Goal: Complete application form: Complete application form

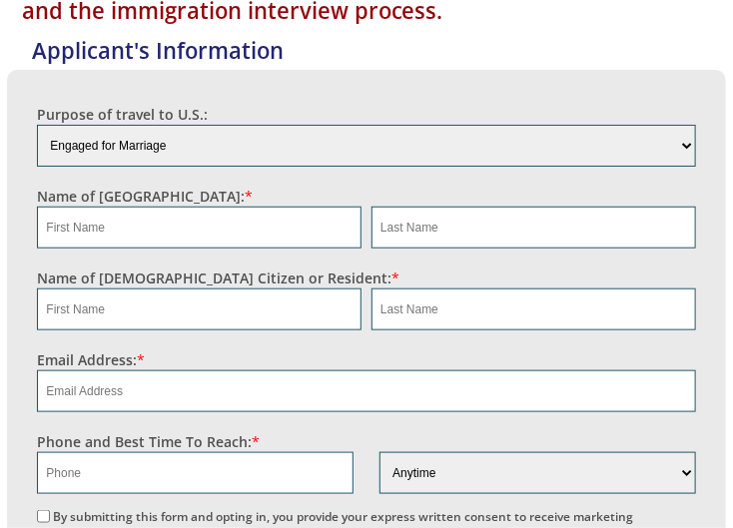
scroll to position [316, 0]
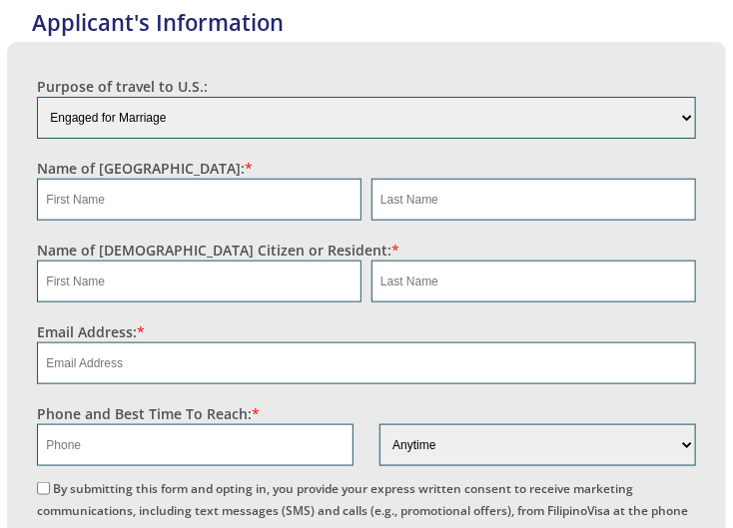
click at [50, 482] on input "By submitting this form and opting in, you provide your express written consent…" at bounding box center [43, 488] width 13 height 13
checkbox input "true"
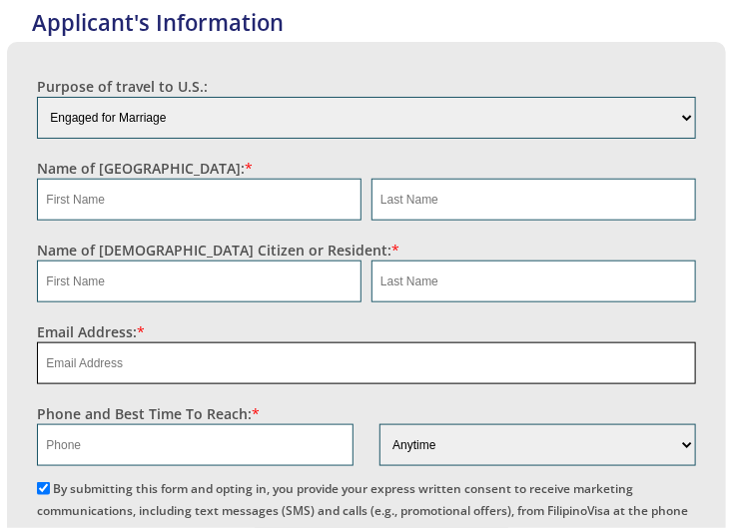
click at [154, 358] on input "email" at bounding box center [366, 364] width 658 height 42
paste input "[EMAIL_ADDRESS][DOMAIN_NAME]"
type input "[EMAIL_ADDRESS][DOMAIN_NAME]"
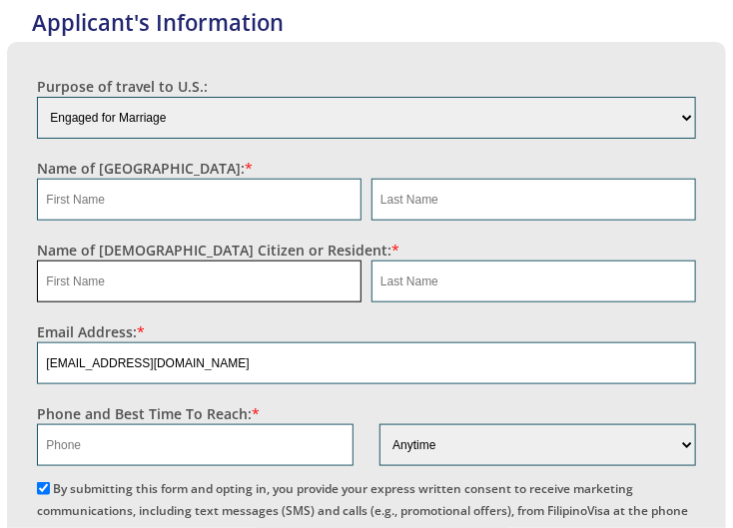
click at [146, 271] on input "text" at bounding box center [199, 282] width 325 height 42
click at [87, 449] on input "text" at bounding box center [195, 445] width 316 height 42
paste input "9202773598"
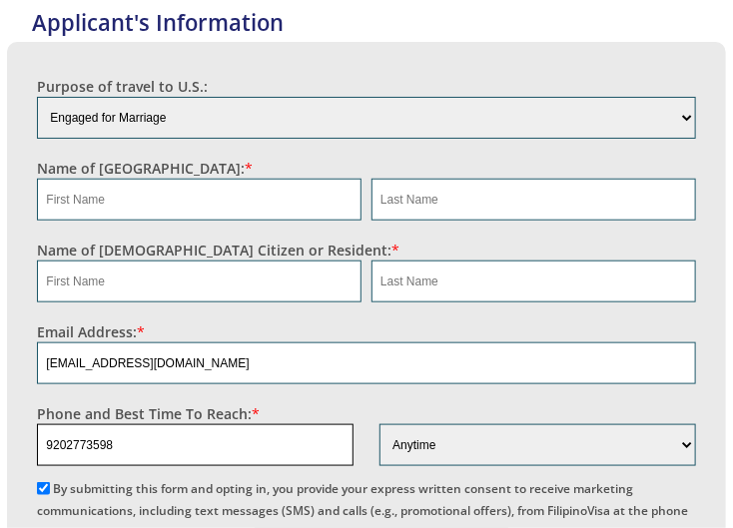
type input "9202773598"
click at [74, 278] on input "text" at bounding box center [199, 282] width 325 height 42
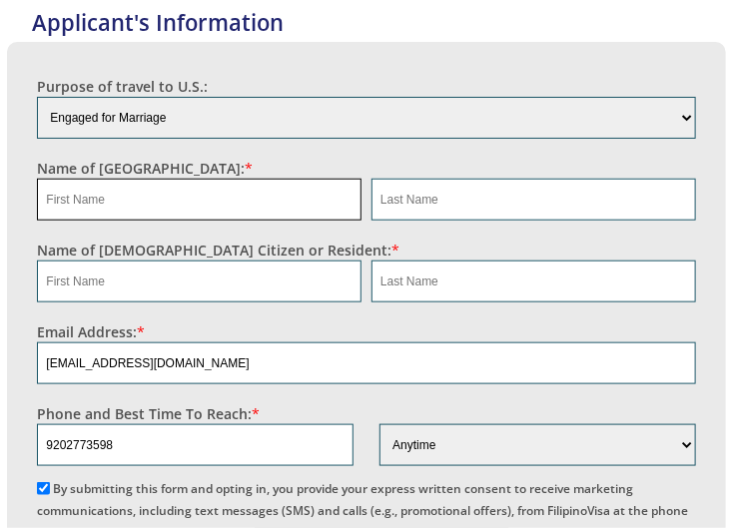
click at [92, 184] on input "text" at bounding box center [199, 200] width 325 height 42
paste input "Madel Bontes"
click at [112, 195] on input "Madel Bontes" at bounding box center [199, 200] width 325 height 42
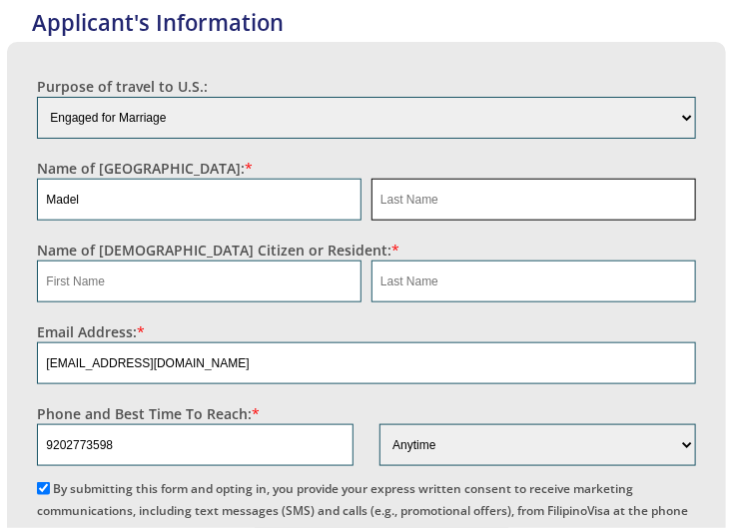
type input "Madel"
click at [442, 191] on input "text" at bounding box center [534, 200] width 325 height 42
paste input "Bontes"
type input "Bontes"
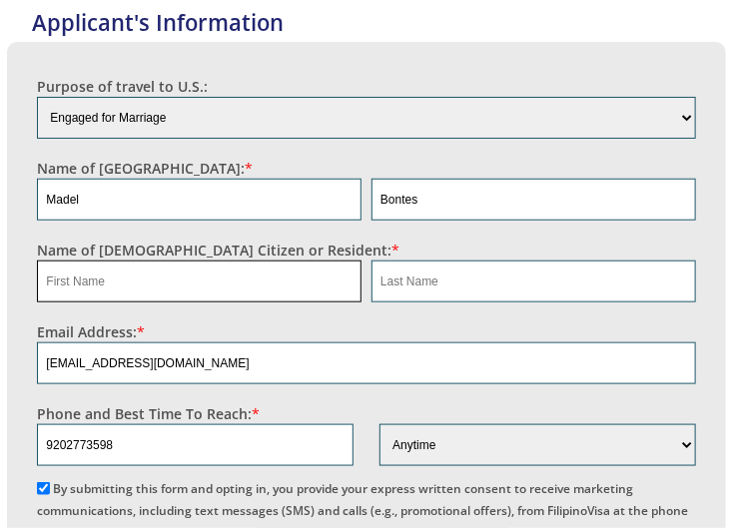
click at [152, 286] on input "text" at bounding box center [199, 282] width 325 height 42
paste input "[PERSON_NAME]"
click at [105, 276] on input "[PERSON_NAME]" at bounding box center [199, 282] width 325 height 42
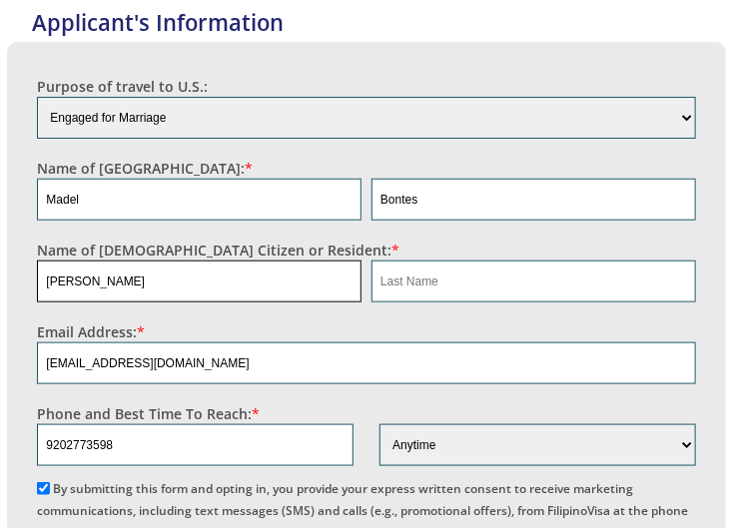
click at [105, 276] on input "[PERSON_NAME]" at bounding box center [199, 282] width 325 height 42
type input "[PERSON_NAME]"
click at [455, 270] on input "text" at bounding box center [534, 282] width 325 height 42
paste input "[PERSON_NAME]"
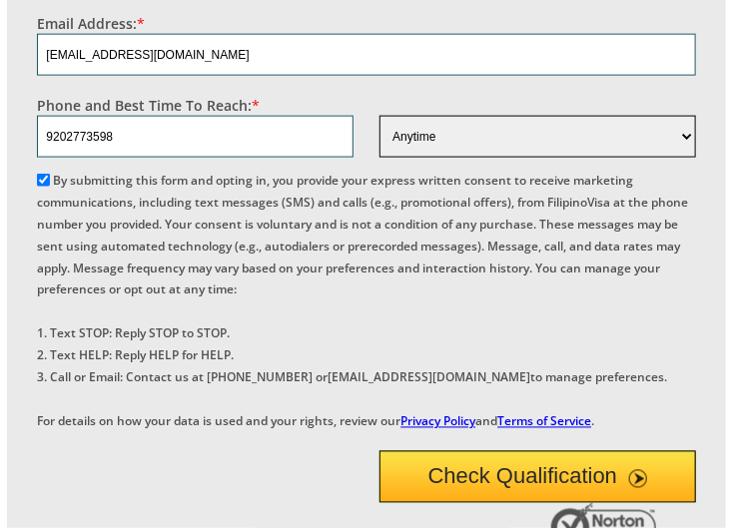
scroll to position [635, 0]
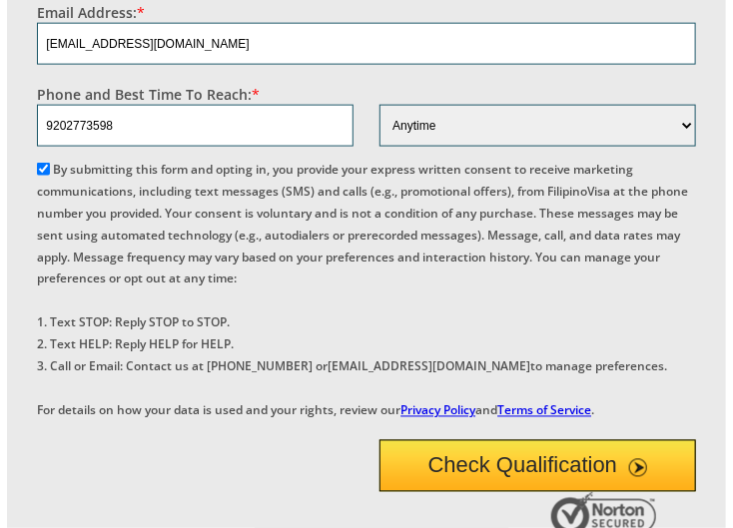
type input "[PERSON_NAME]"
click at [557, 492] on button "Check Qualification" at bounding box center [538, 466] width 316 height 52
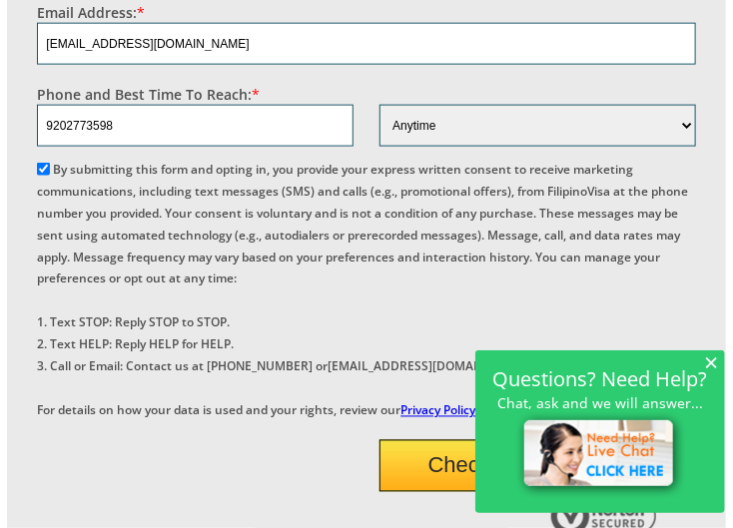
click at [714, 361] on span "×" at bounding box center [711, 362] width 14 height 17
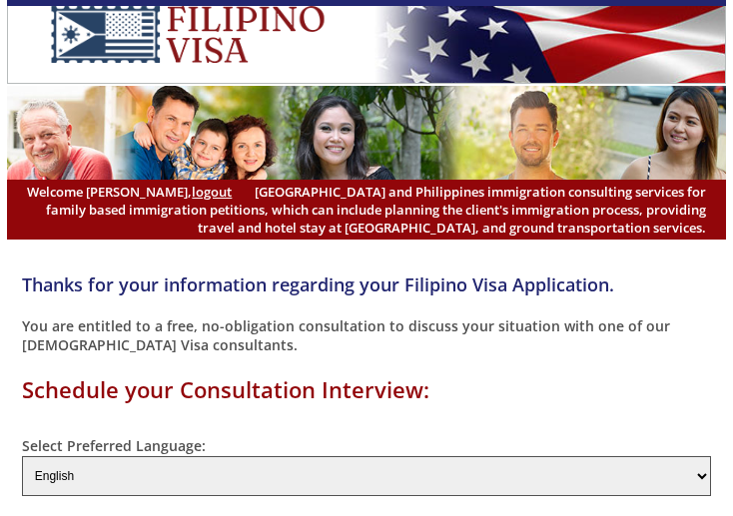
select select "-480"
